Goal: Navigation & Orientation: Understand site structure

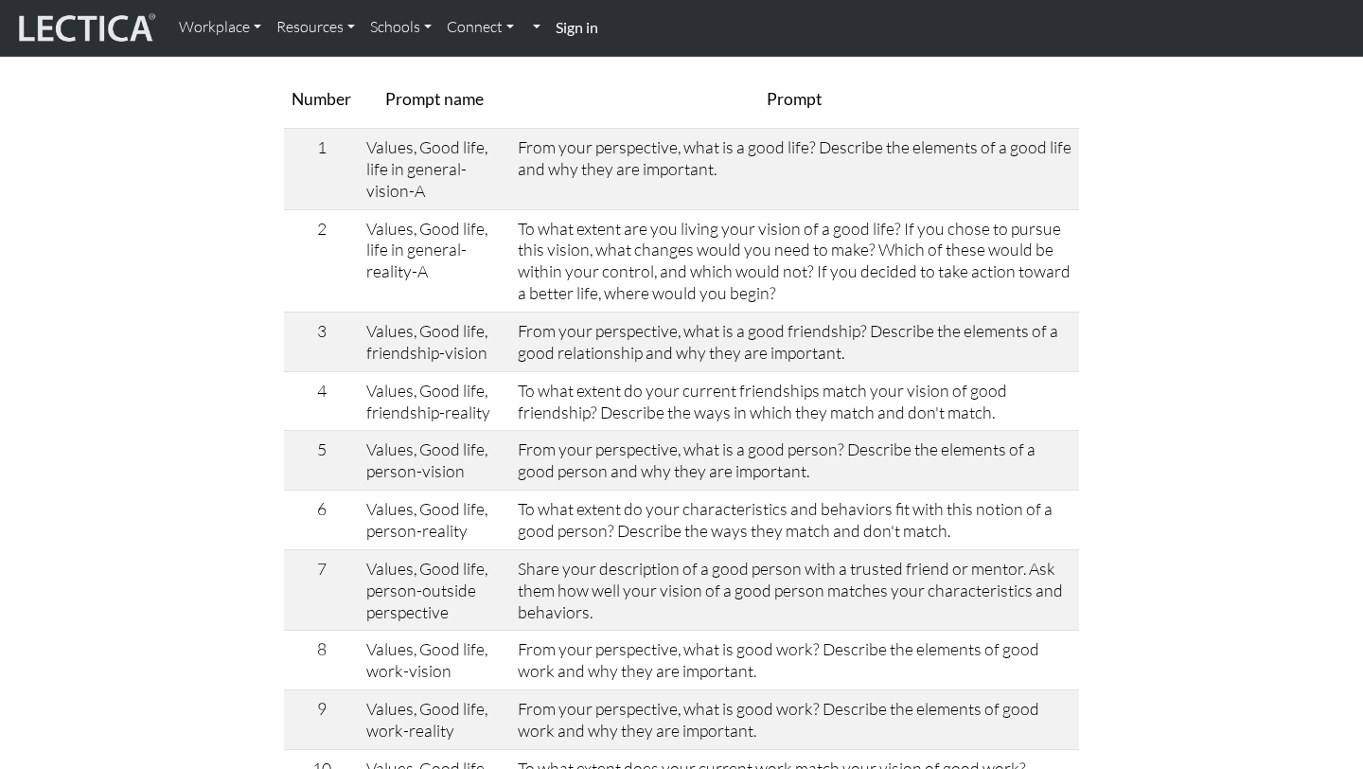
scroll to position [740, 0]
